Goal: Task Accomplishment & Management: Use online tool/utility

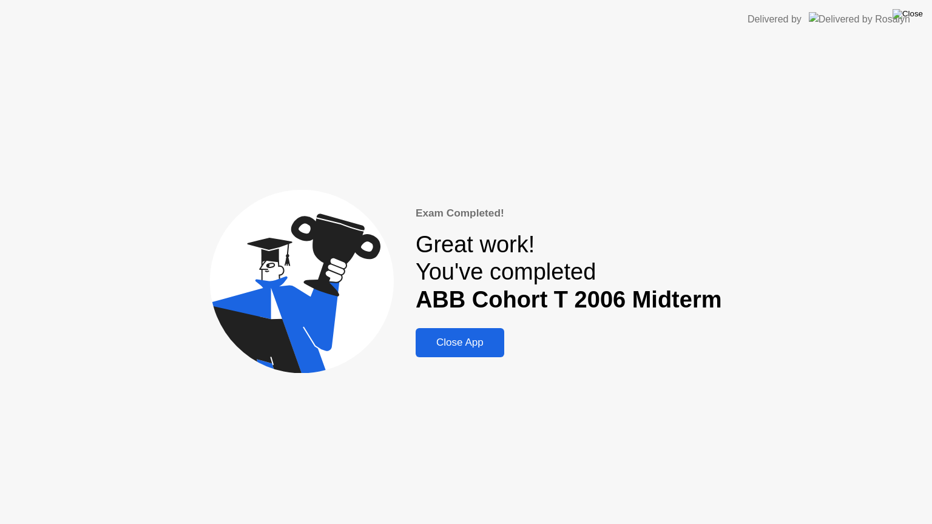
click at [914, 17] on img at bounding box center [907, 14] width 30 height 10
